Goal: Task Accomplishment & Management: Manage account settings

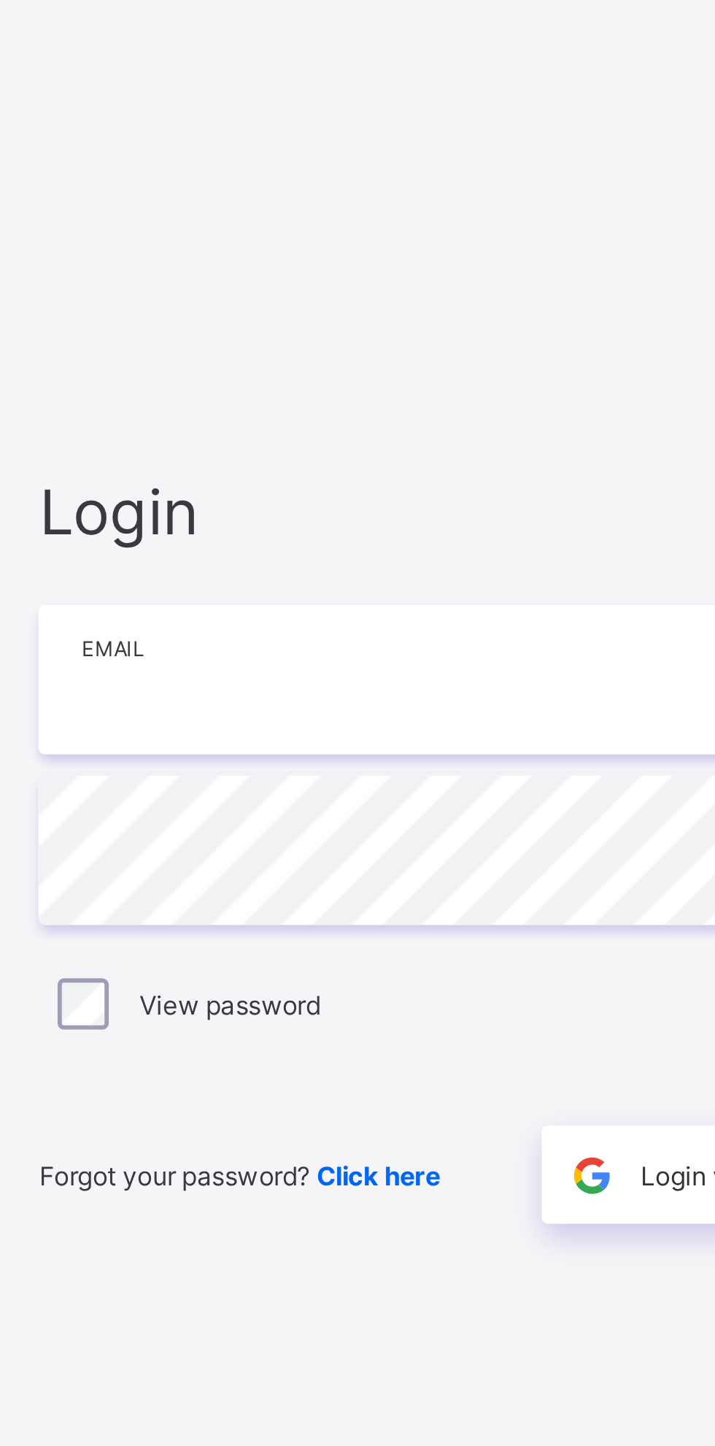
click at [331, 682] on input "email" at bounding box center [477, 678] width 380 height 51
type input "**********"
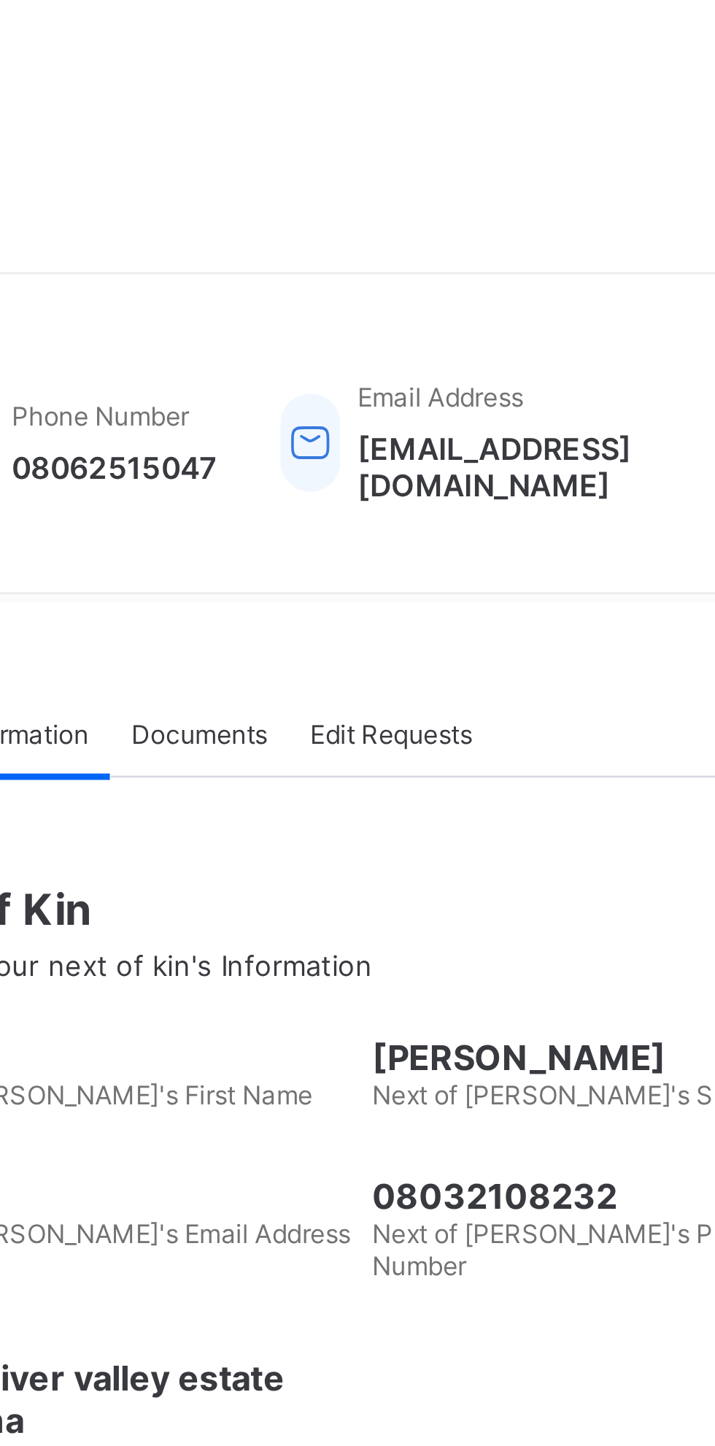
click at [73, 158] on link "Broadsheet" at bounding box center [87, 145] width 175 height 29
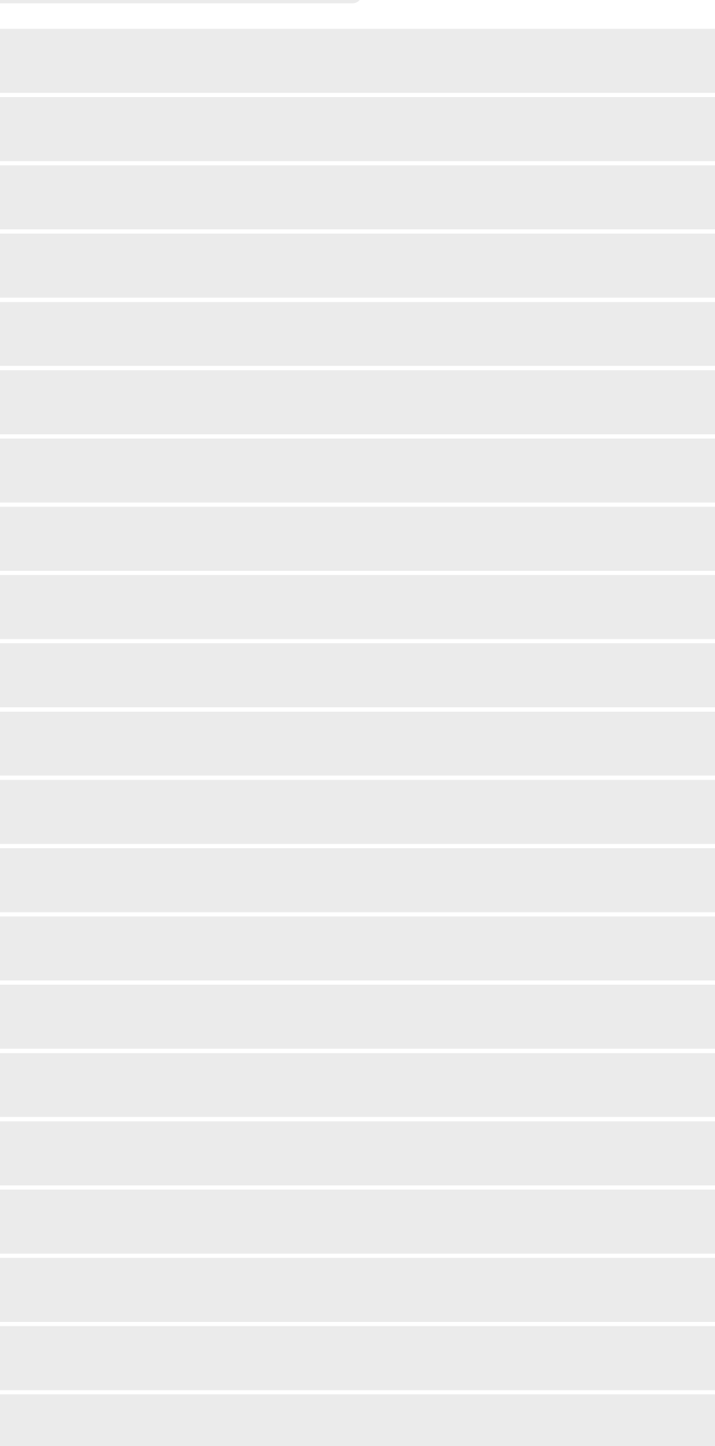
click at [74, 116] on span "Classes" at bounding box center [116, 117] width 117 height 12
click at [77, 112] on span "Classes" at bounding box center [116, 117] width 117 height 12
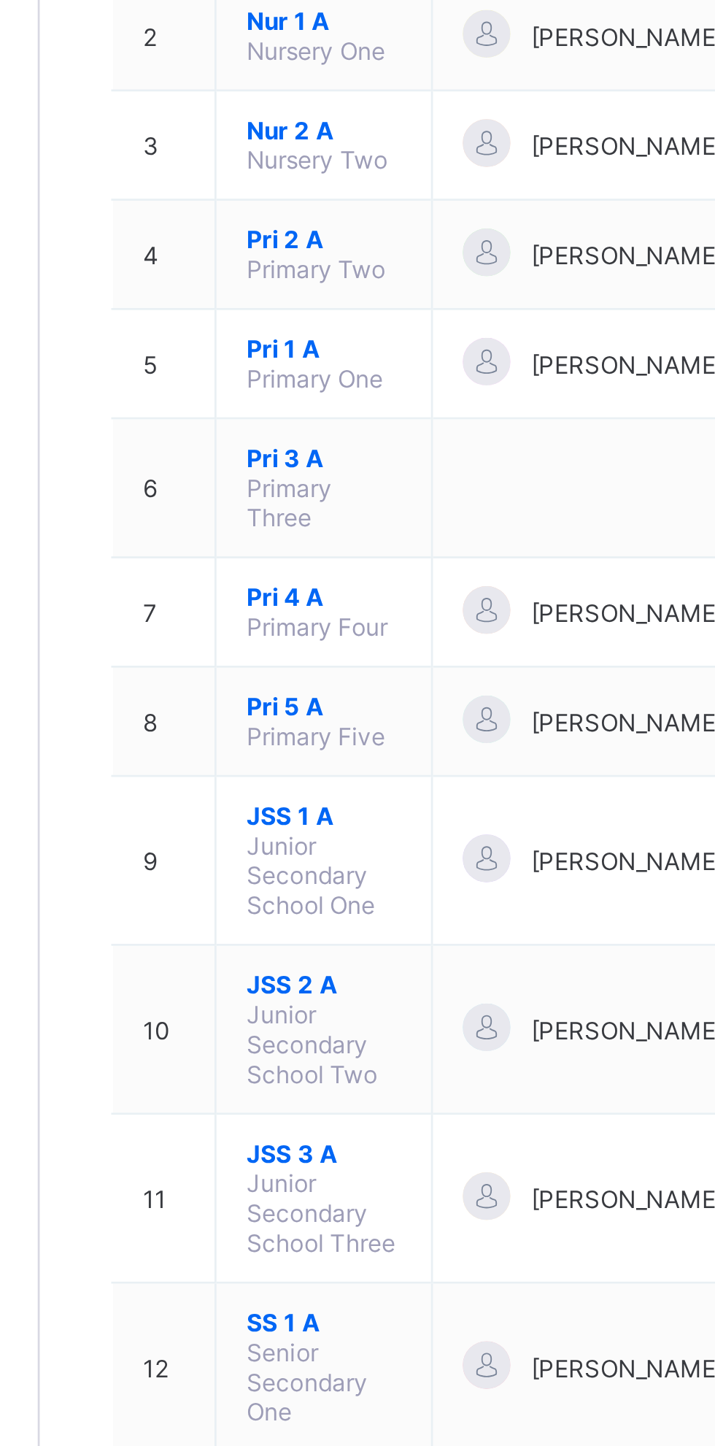
click at [266, 569] on span "JSS 1 A" at bounding box center [279, 574] width 57 height 11
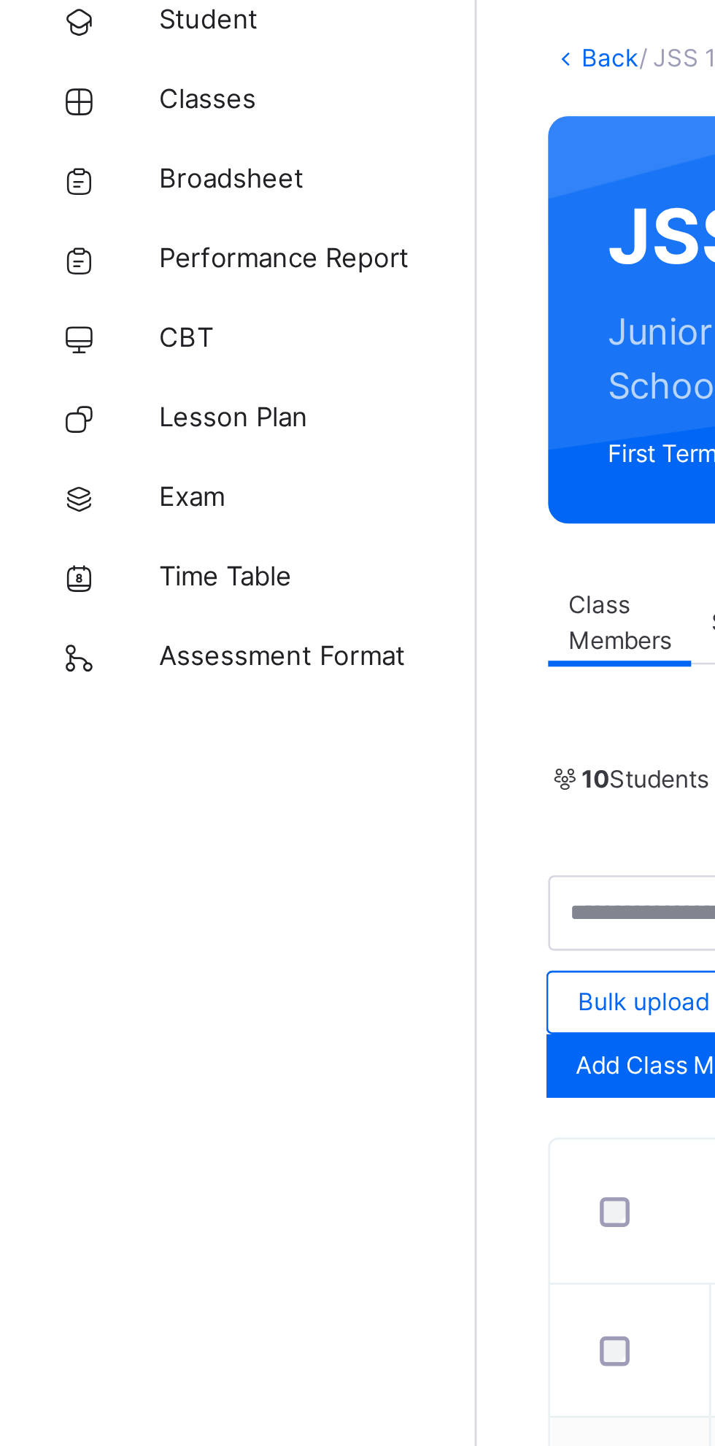
click at [80, 123] on span "Classes" at bounding box center [116, 116] width 117 height 15
click at [83, 119] on span "Classes" at bounding box center [116, 116] width 117 height 15
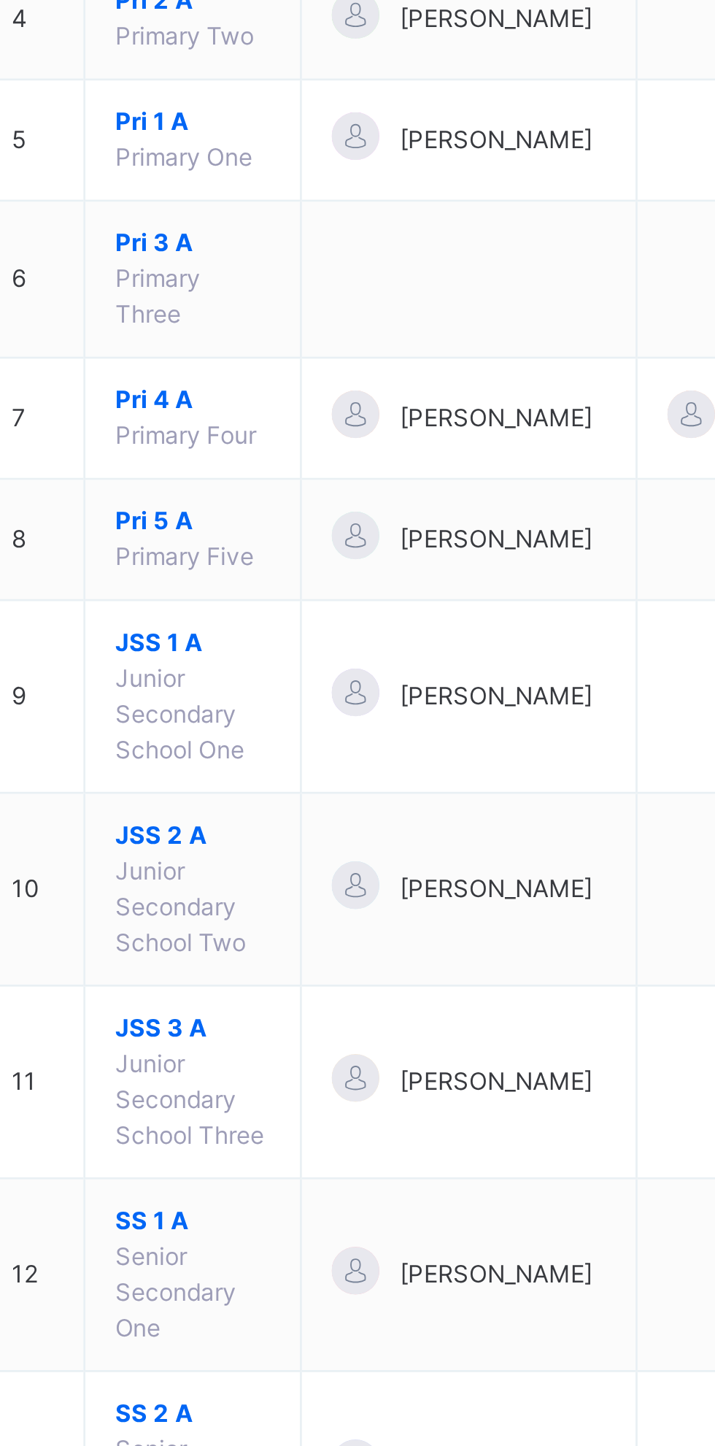
click at [265, 613] on span "JSS 1 A" at bounding box center [279, 619] width 57 height 13
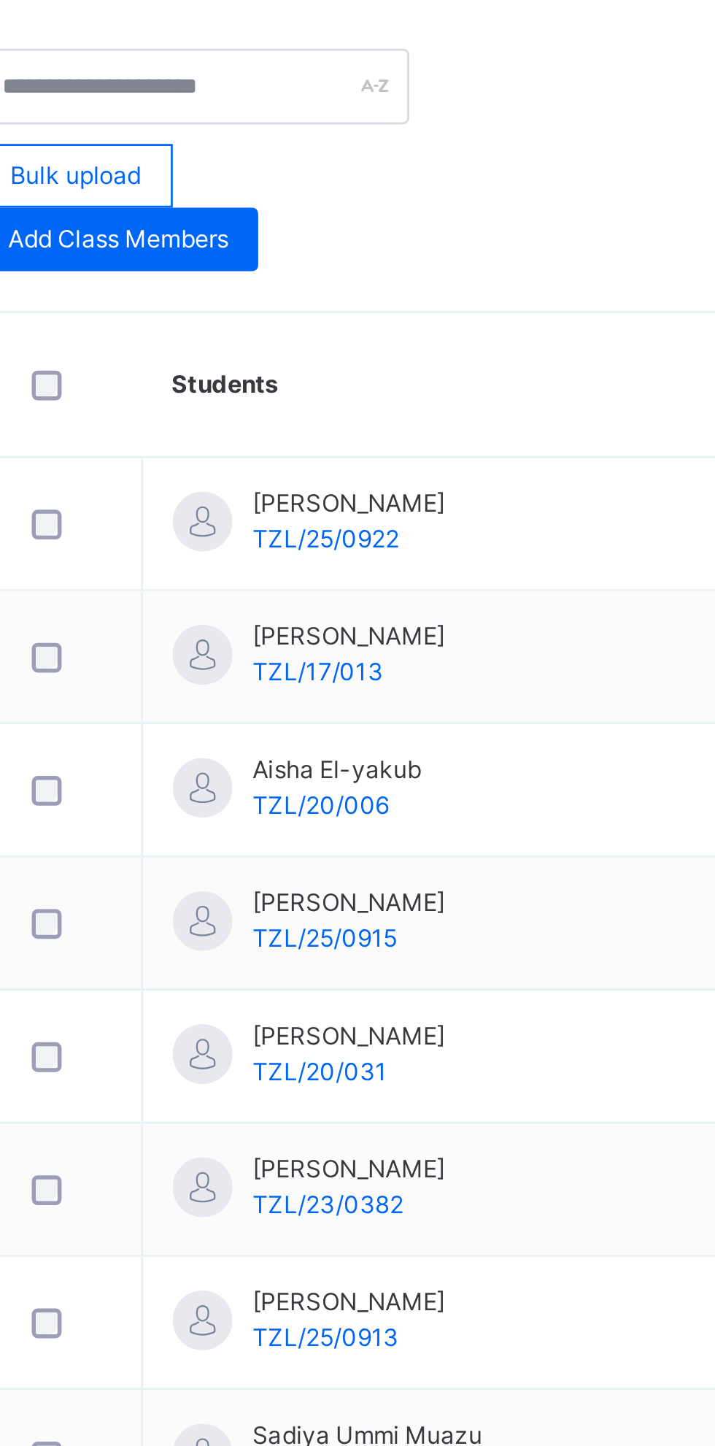
click at [583, 315] on div "Attendance" at bounding box center [578, 308] width 62 height 29
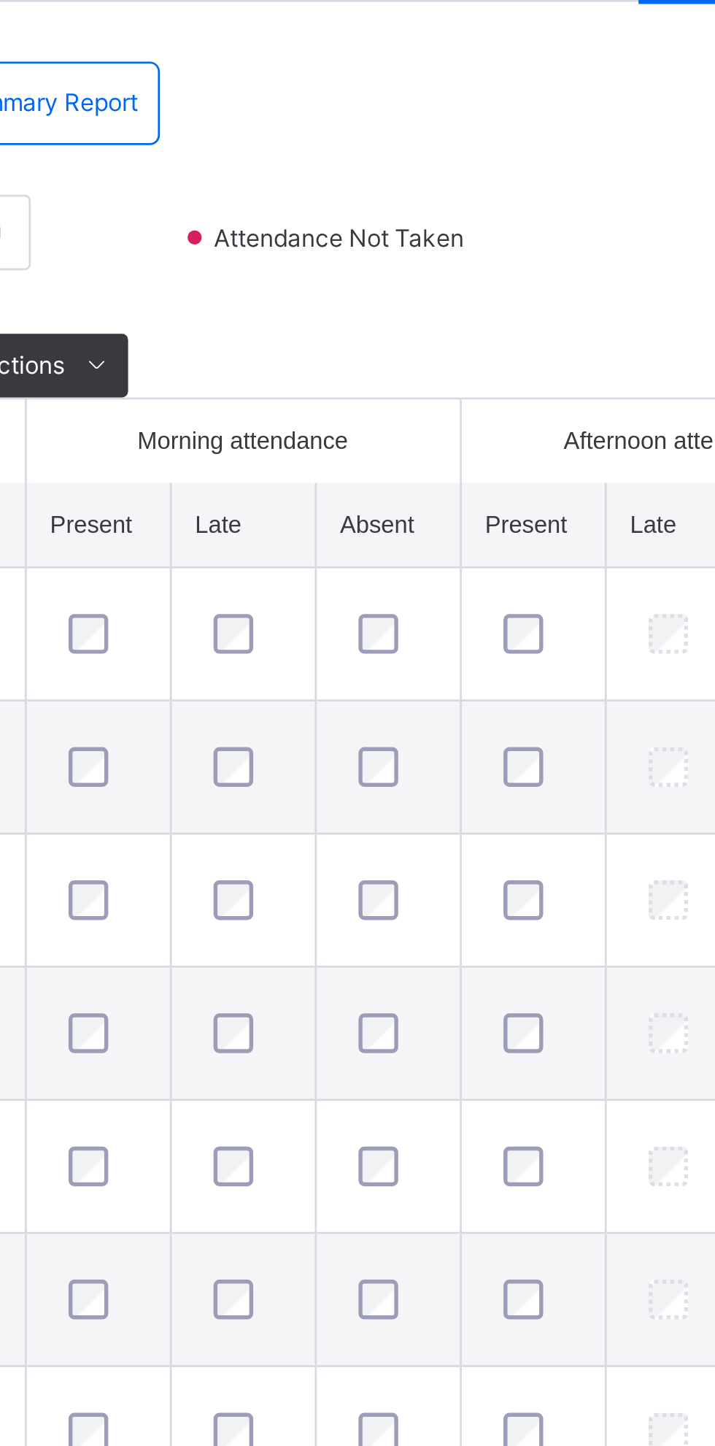
click at [296, 575] on td "[PERSON_NAME]/25/0922" at bounding box center [261, 556] width 119 height 49
click at [665, 569] on div "Select absence reason" at bounding box center [702, 556] width 89 height 28
click at [658, 570] on div "Select absence reason" at bounding box center [702, 556] width 89 height 28
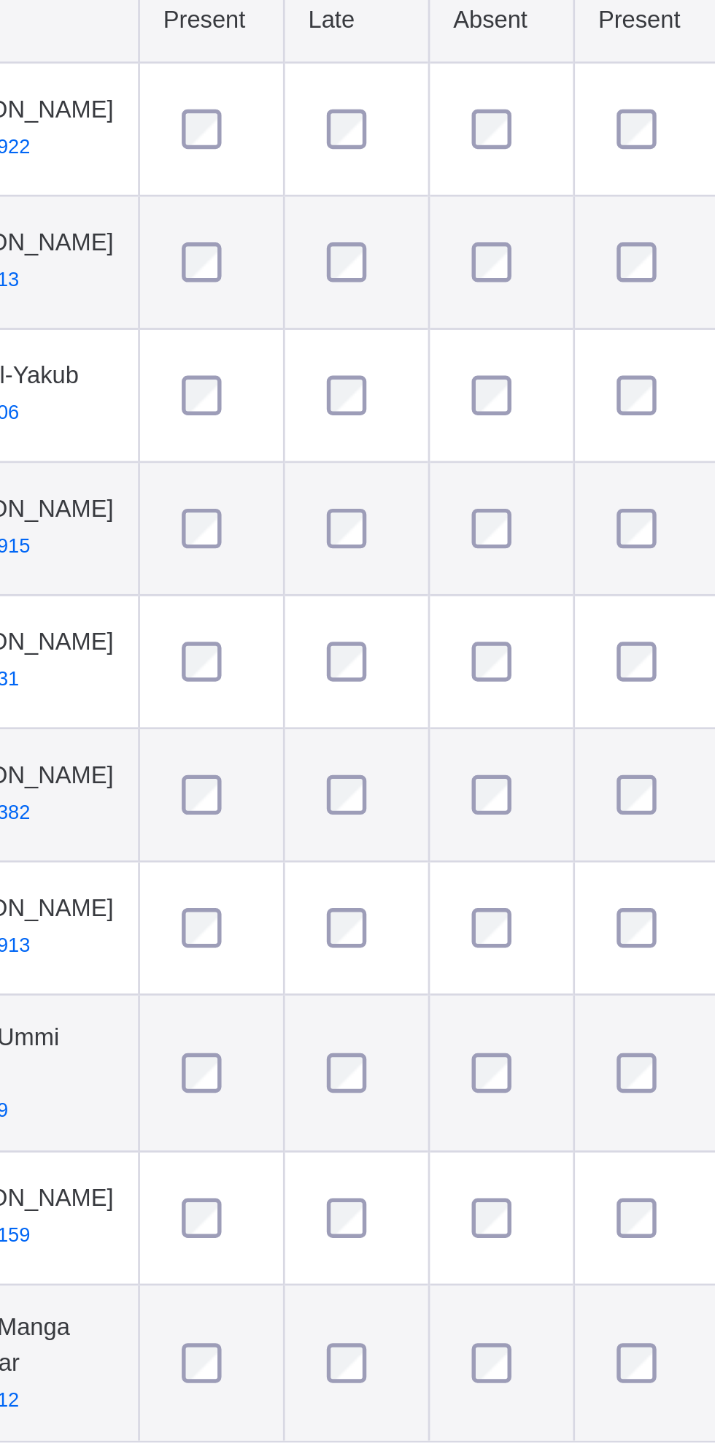
type input "****"
click at [591, 679] on td at bounding box center [614, 654] width 53 height 49
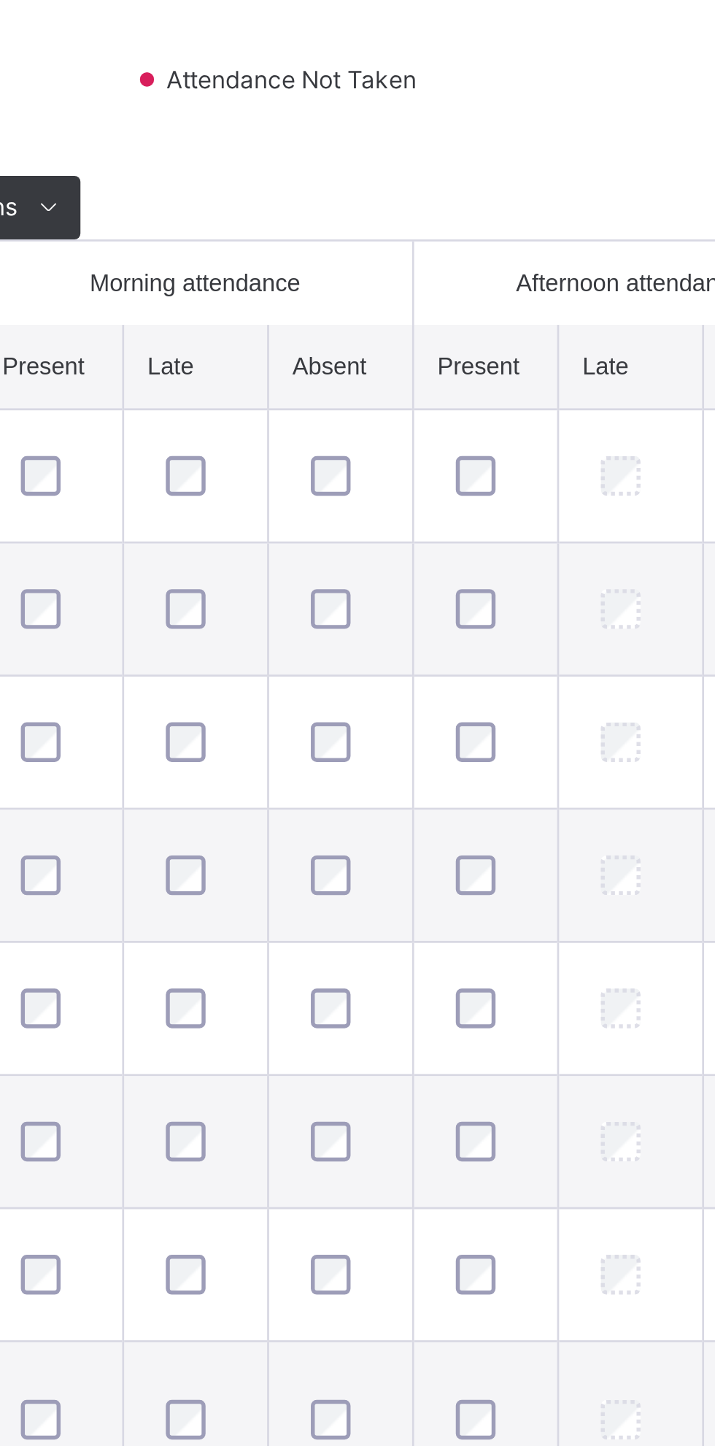
type input "**********"
click at [262, 461] on span "Save" at bounding box center [261, 457] width 36 height 13
